Goal: Download file/media

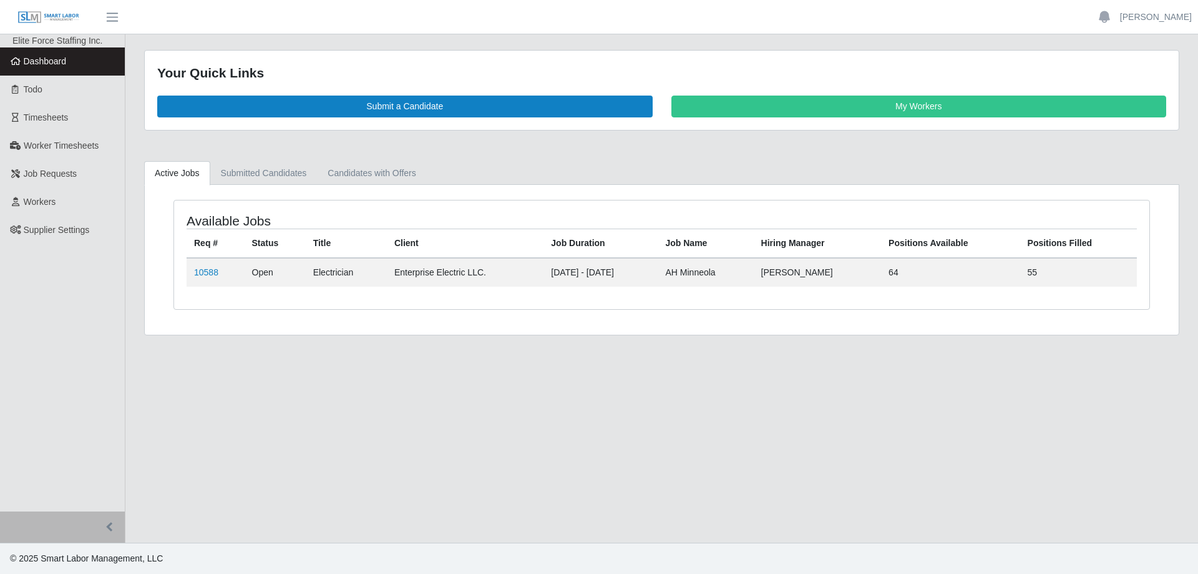
click at [51, 121] on span "Timesheets" at bounding box center [46, 117] width 45 height 10
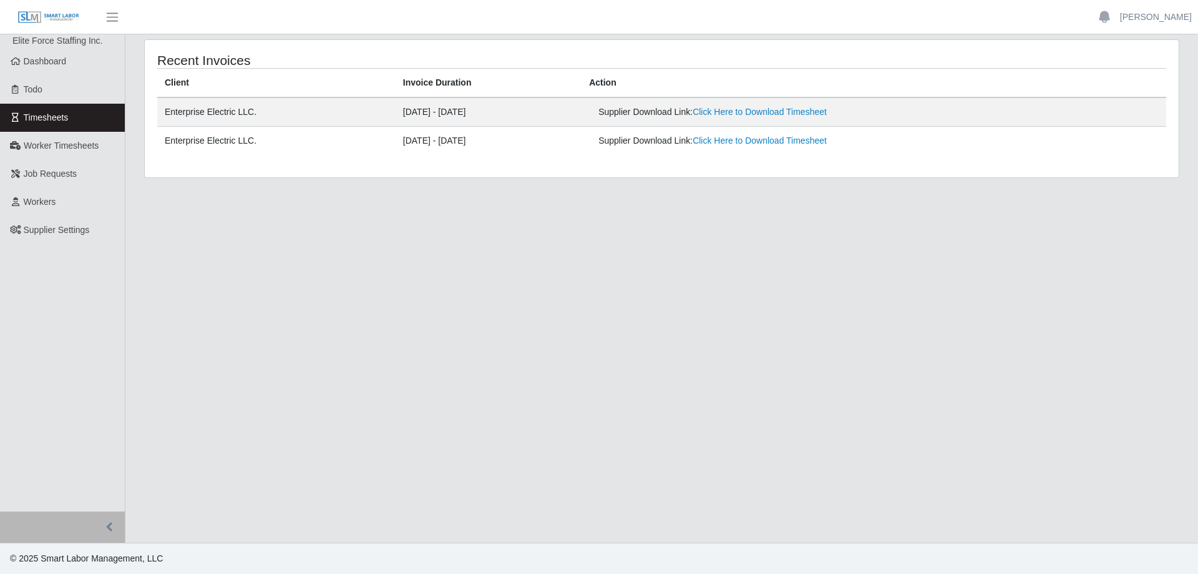
click at [776, 115] on link "Click Here to Download Timesheet" at bounding box center [760, 112] width 134 height 10
click at [822, 114] on link "Click Here to Download Timesheet" at bounding box center [760, 112] width 134 height 10
click at [965, 77] on th "Action" at bounding box center [874, 83] width 585 height 29
